Goal: Find specific page/section: Find specific page/section

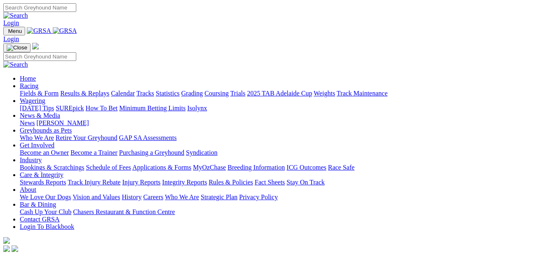
click at [24, 90] on link "Fields & Form" at bounding box center [39, 93] width 39 height 7
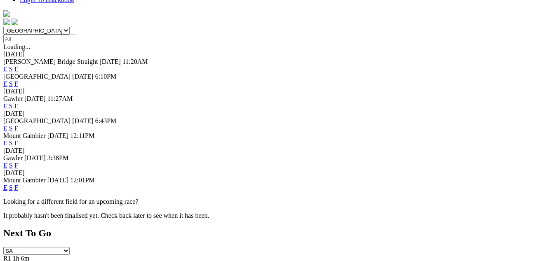
scroll to position [247, 0]
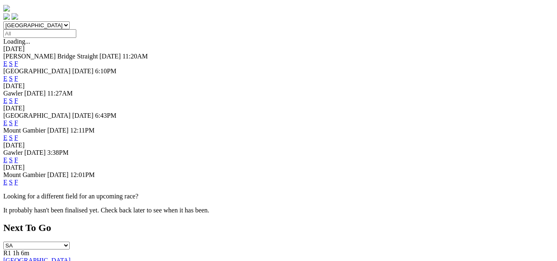
click at [18, 179] on link "F" at bounding box center [16, 182] width 4 height 7
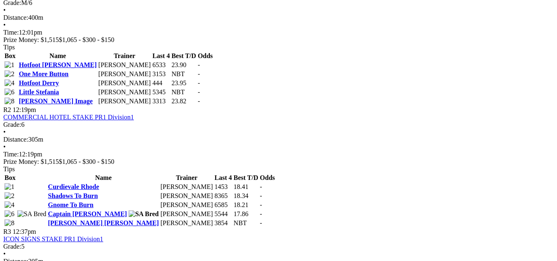
scroll to position [495, 0]
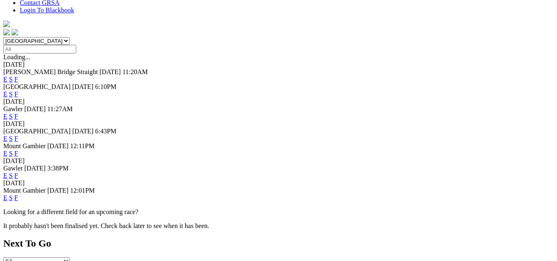
scroll to position [247, 0]
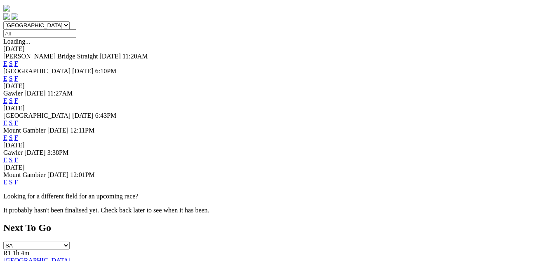
click at [18, 179] on link "F" at bounding box center [16, 182] width 4 height 7
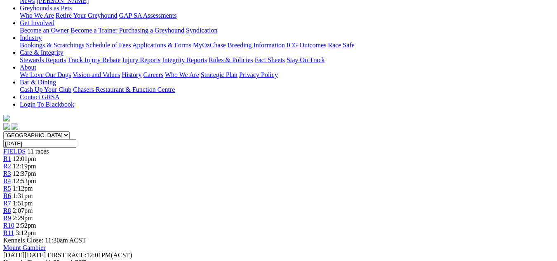
scroll to position [124, 0]
